Goal: Task Accomplishment & Management: Use online tool/utility

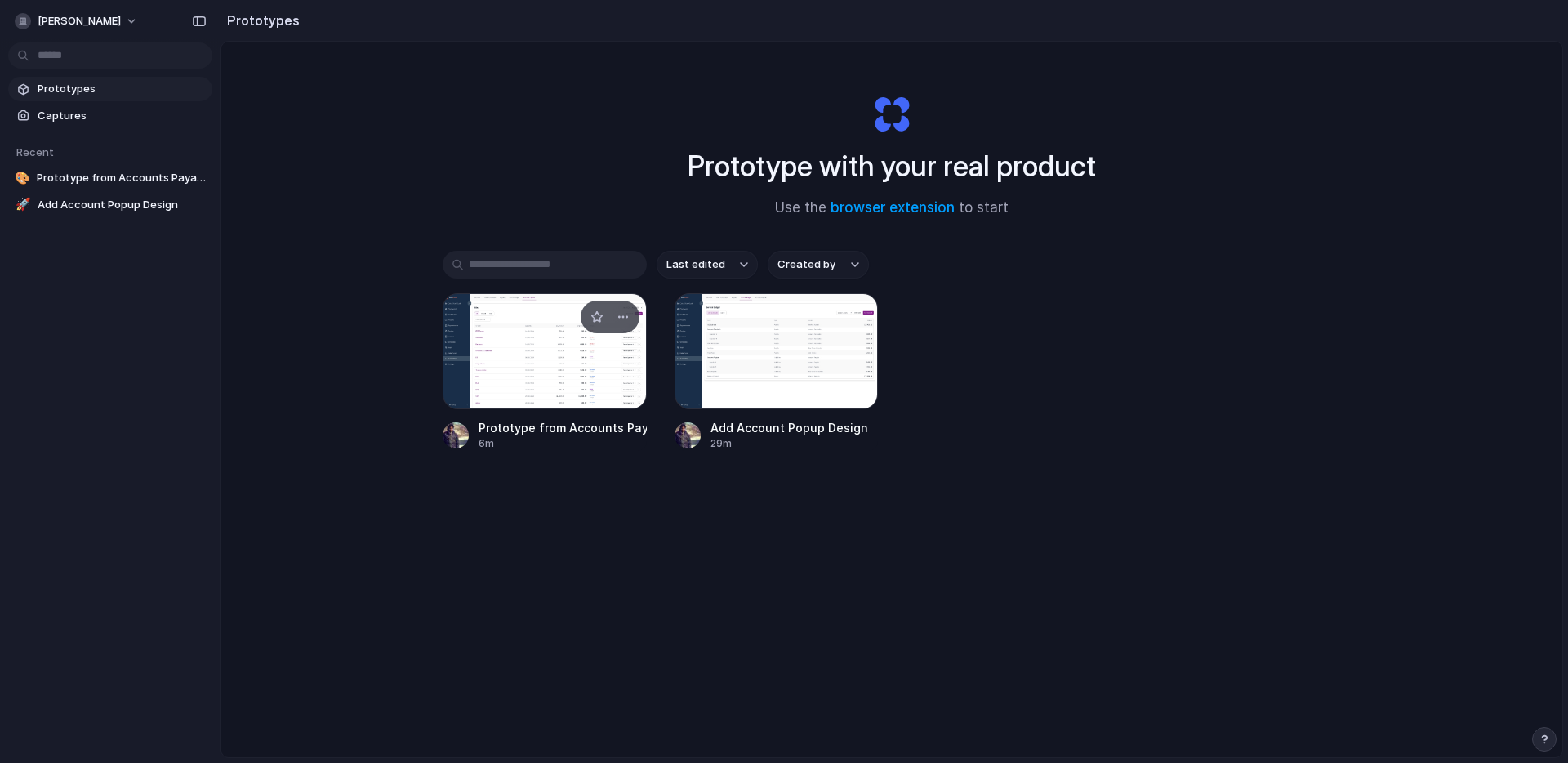
click at [550, 412] on link "Prototype from Accounts Payable Overview 6m" at bounding box center [544, 372] width 204 height 158
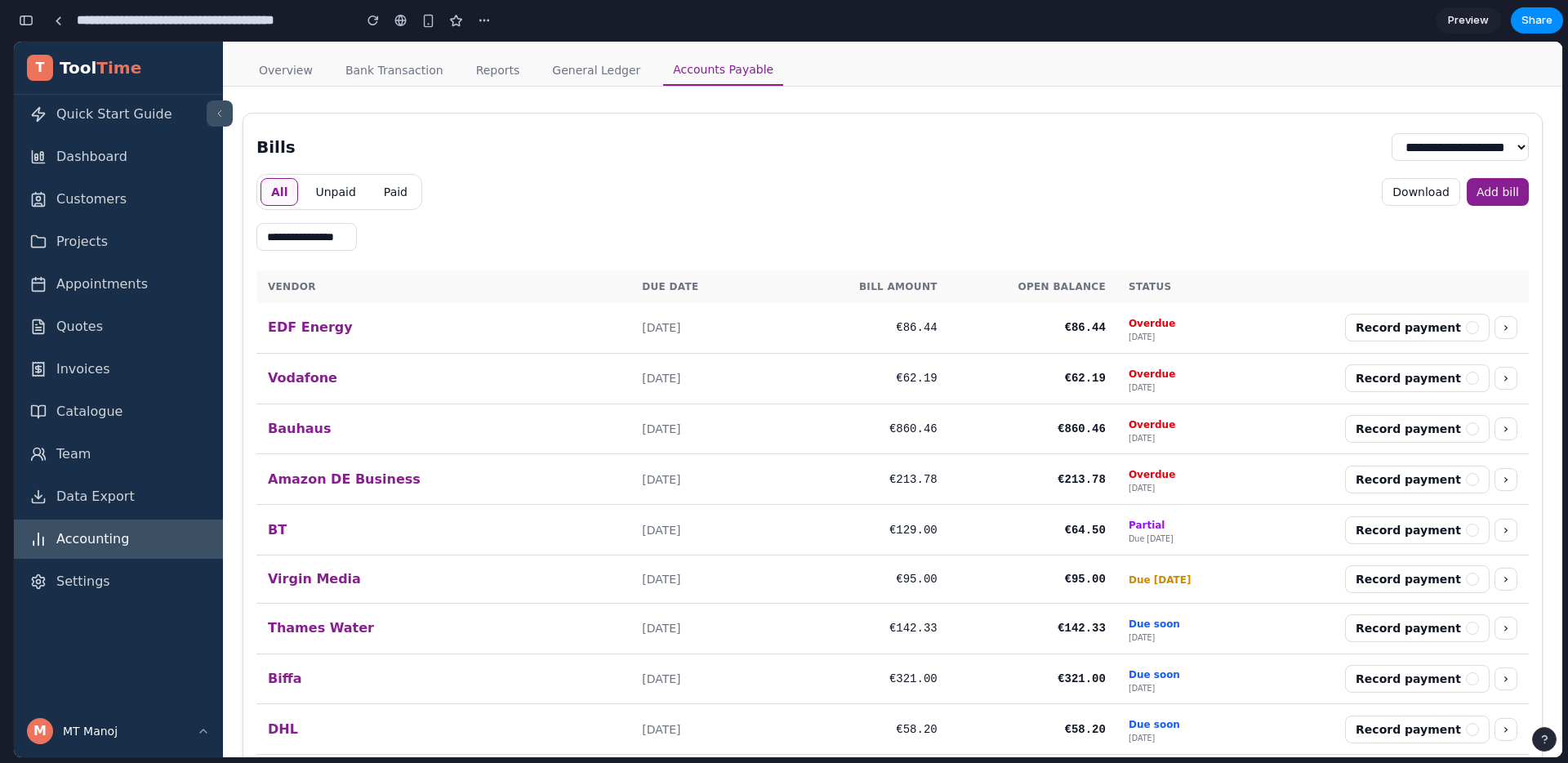
click at [28, 21] on div "button" at bounding box center [25, 20] width 14 height 11
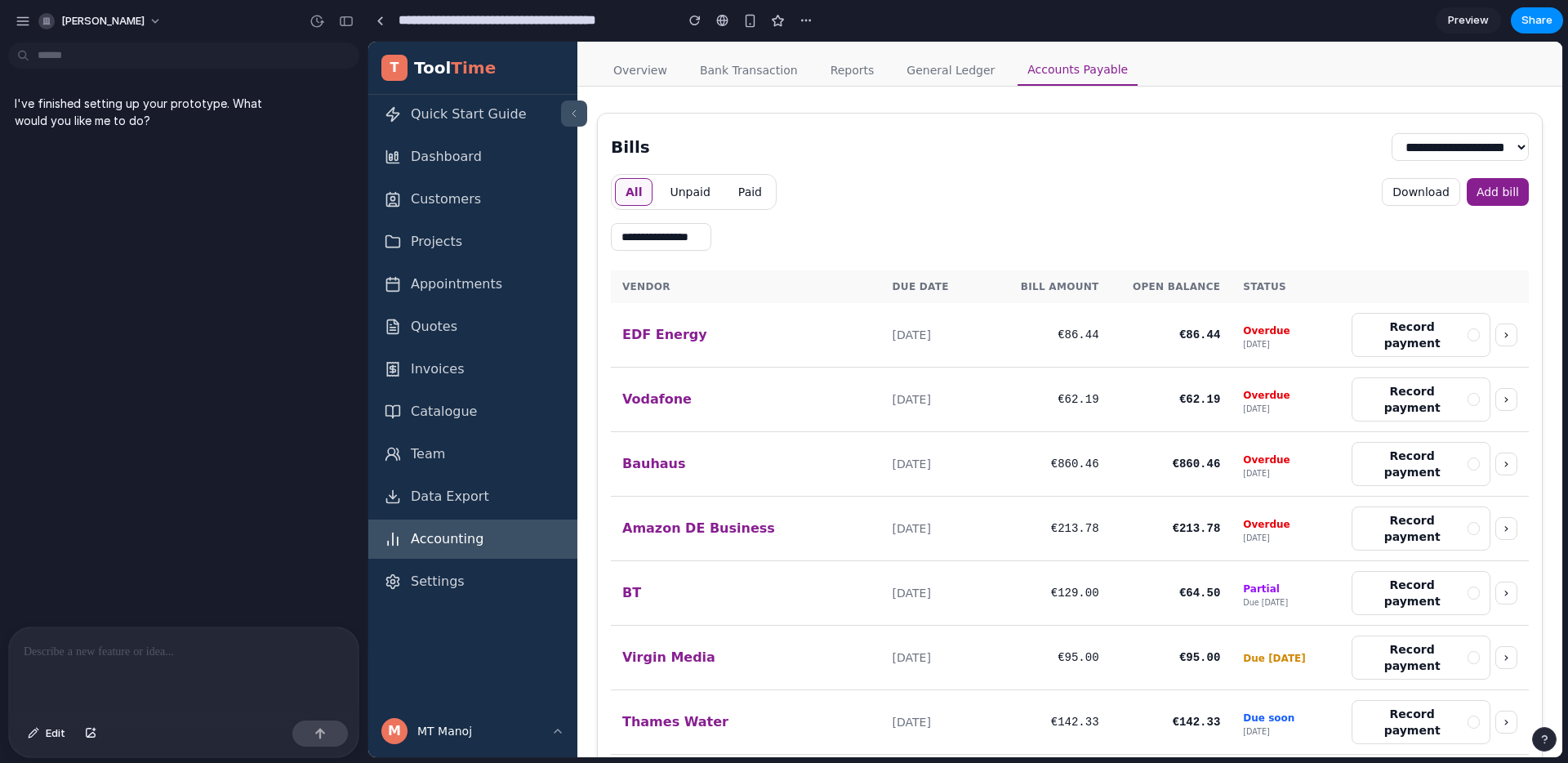
click at [198, 646] on p at bounding box center [183, 652] width 320 height 20
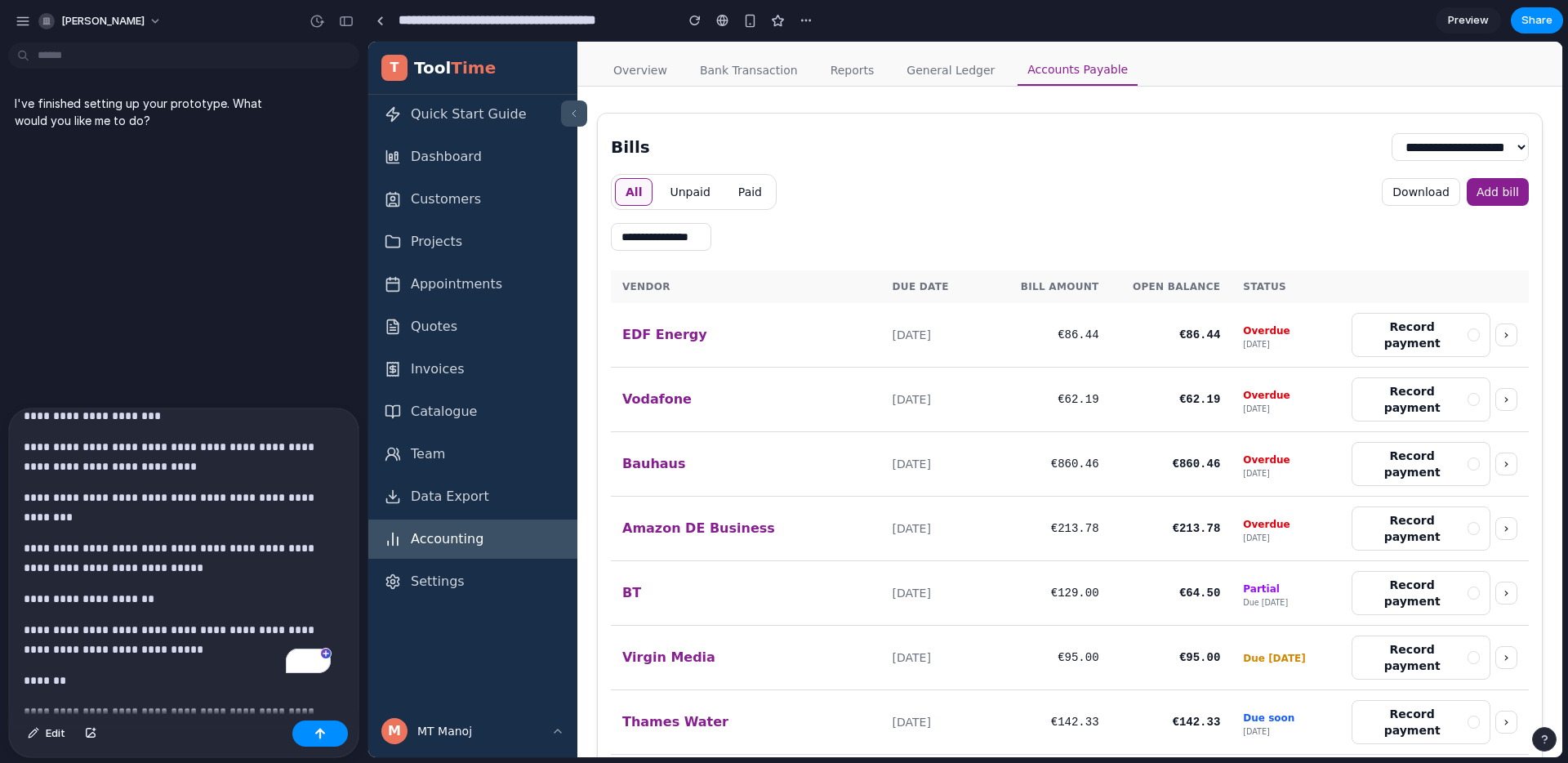
scroll to position [4244, 0]
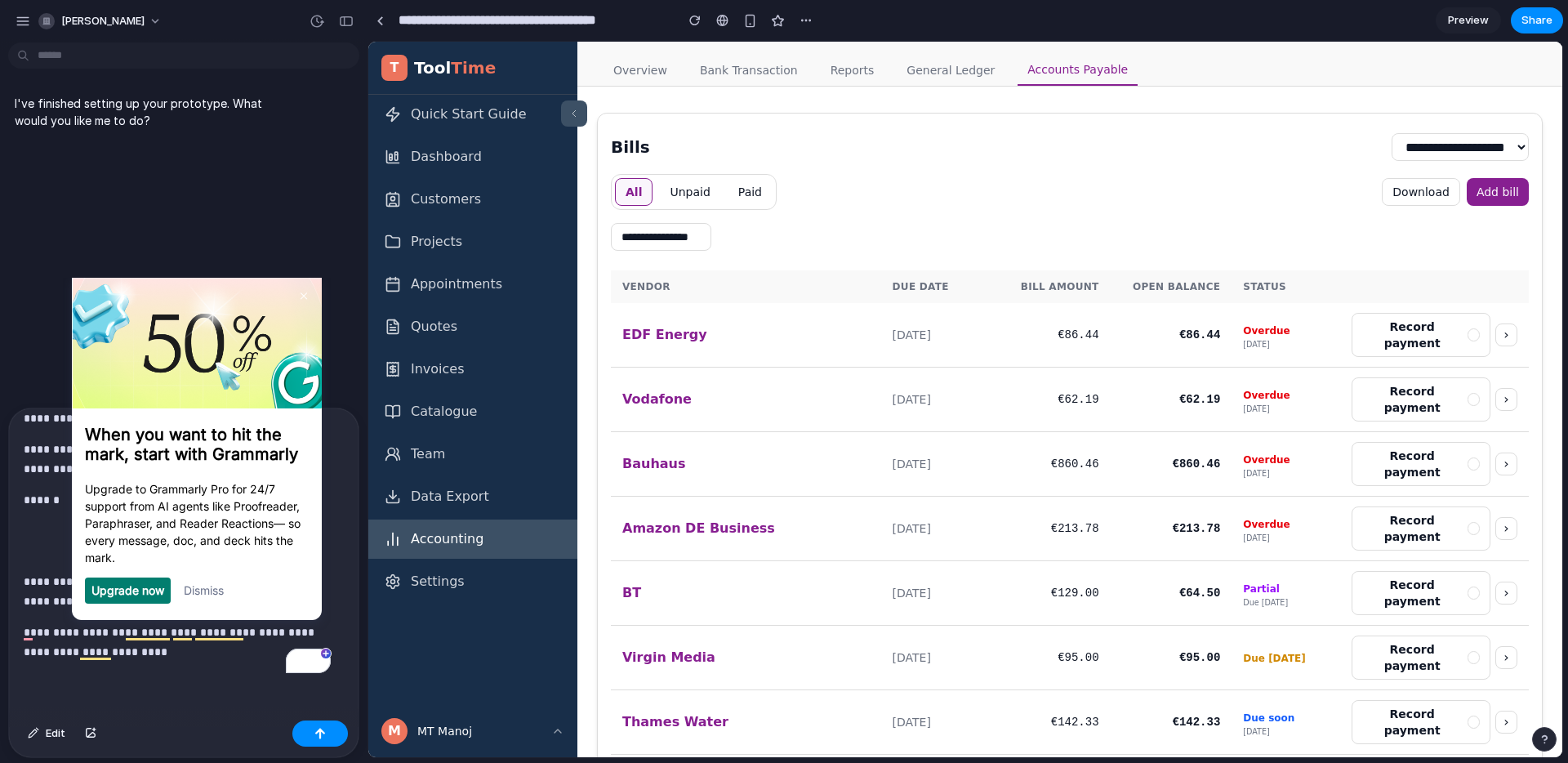
click at [217, 595] on link "Dismiss" at bounding box center [203, 590] width 40 height 14
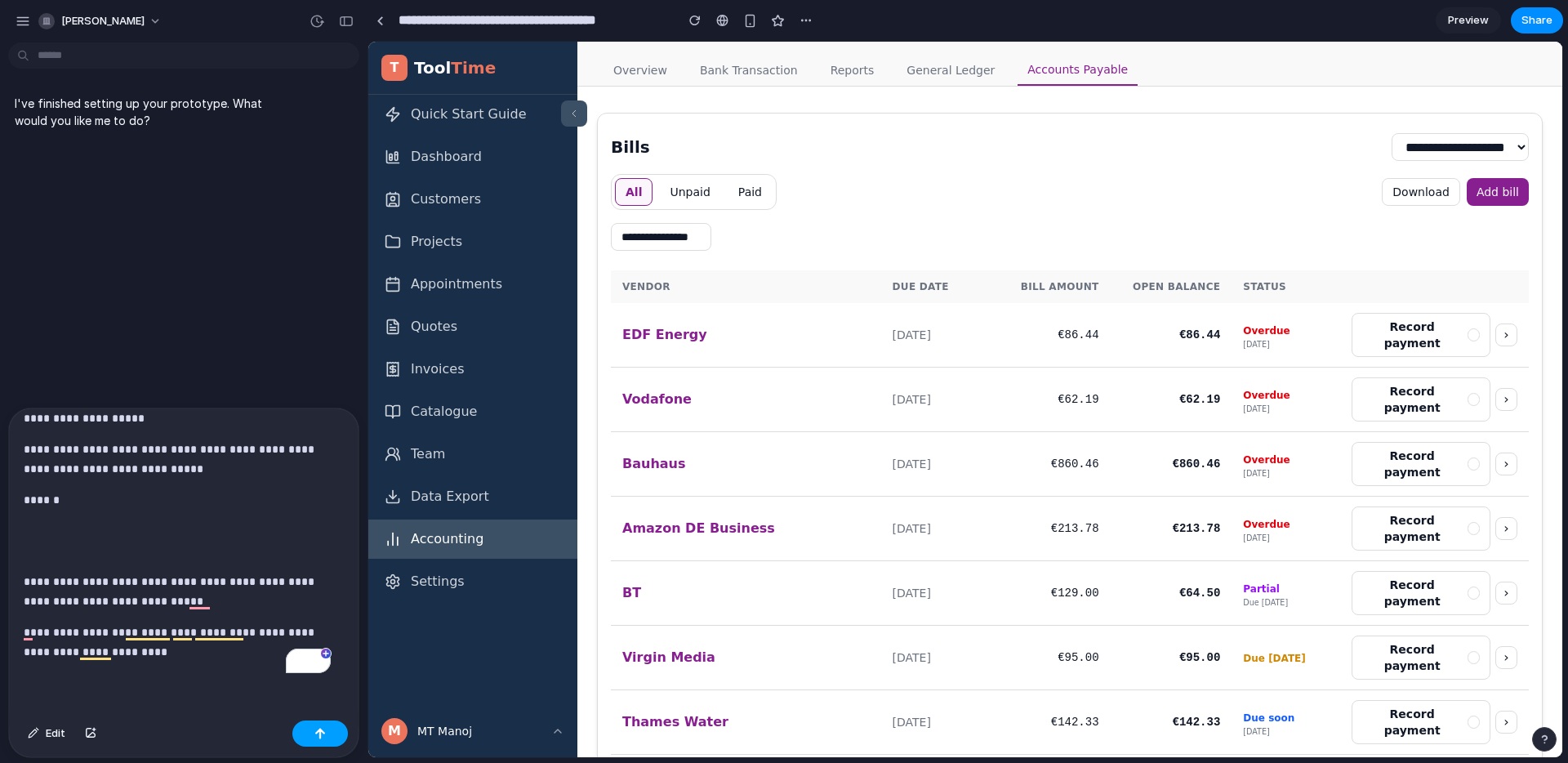
click at [334, 744] on button "button" at bounding box center [319, 733] width 55 height 26
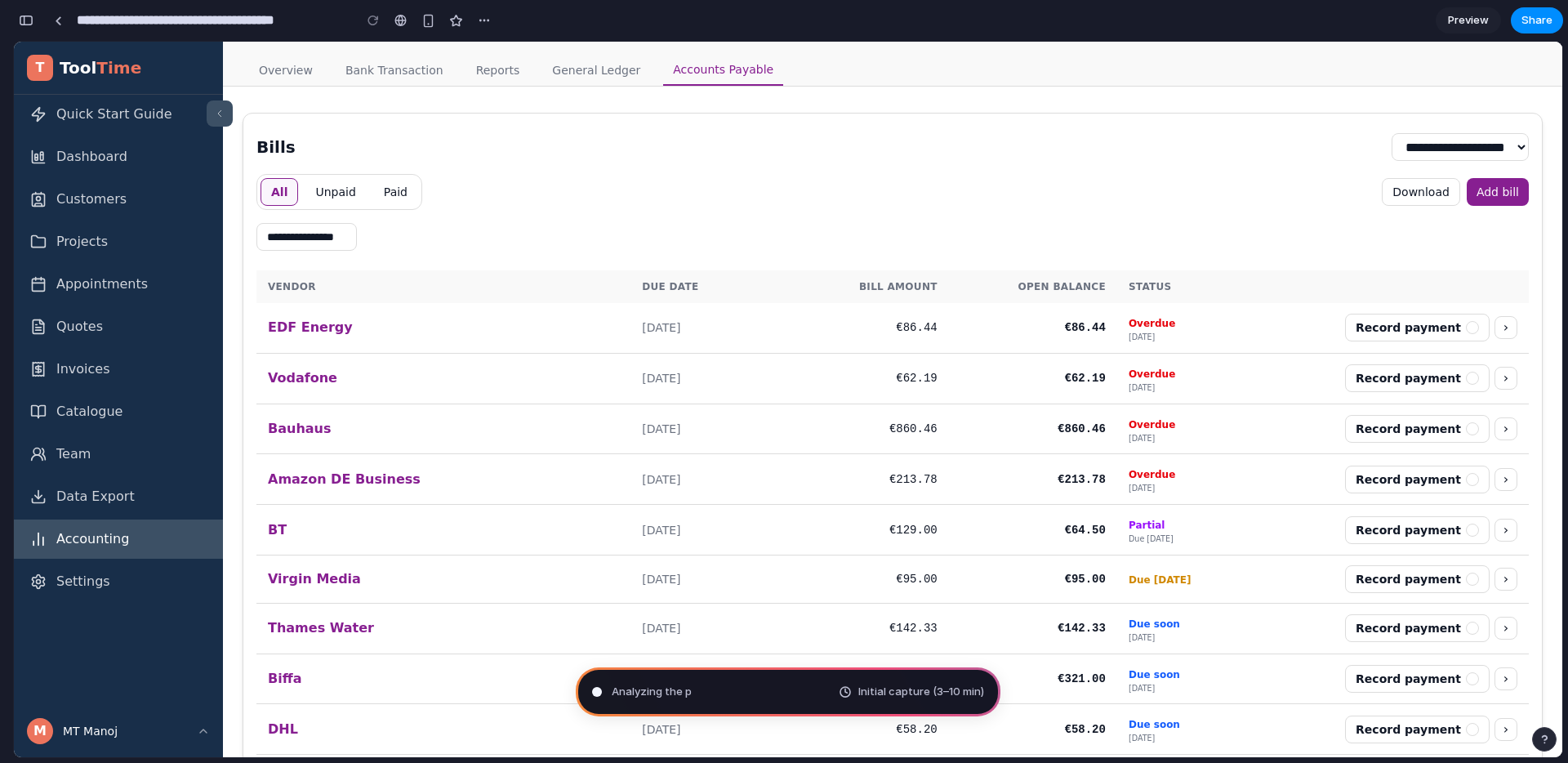
type input "**********"
